Goal: Manage account settings

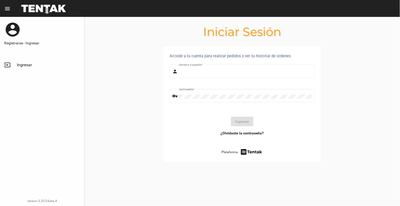
type input "[EMAIL_ADDRESS][DOMAIN_NAME]"
click at [250, 125] on button "Ingresar" at bounding box center [242, 120] width 22 height 9
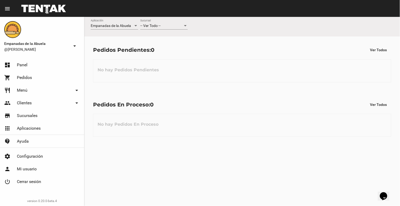
click at [187, 27] on div at bounding box center [185, 26] width 5 height 4
click at [175, 46] on span "Lomas de Zamora" at bounding box center [163, 47] width 47 height 11
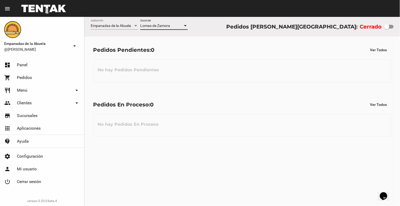
click at [387, 27] on div at bounding box center [386, 26] width 5 height 5
click at [387, 28] on input "checkbox" at bounding box center [386, 28] width 0 height 0
checkbox input "true"
